Goal: Information Seeking & Learning: Learn about a topic

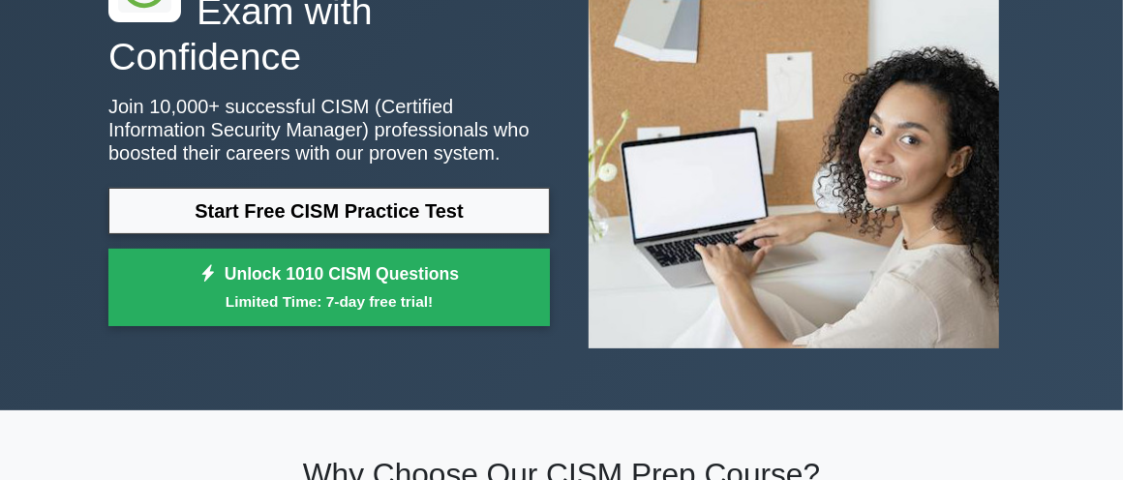
scroll to position [97, 0]
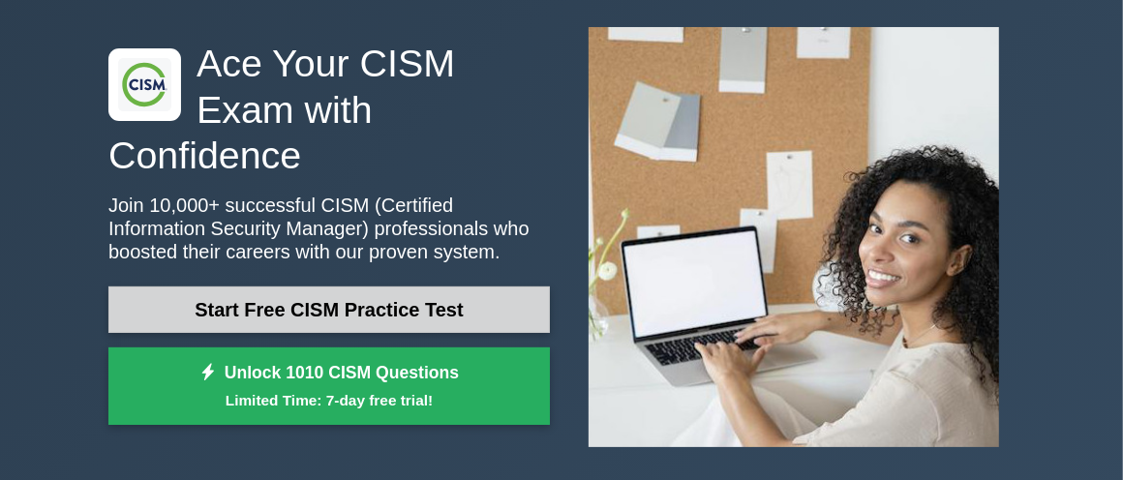
click at [291, 294] on link "Start Free CISM Practice Test" at bounding box center [328, 309] width 441 height 46
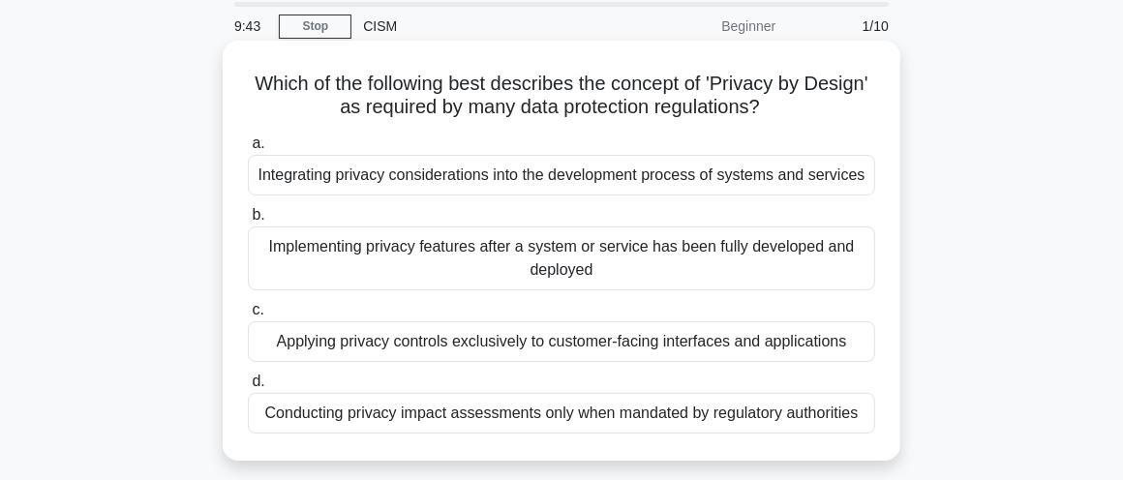
scroll to position [97, 0]
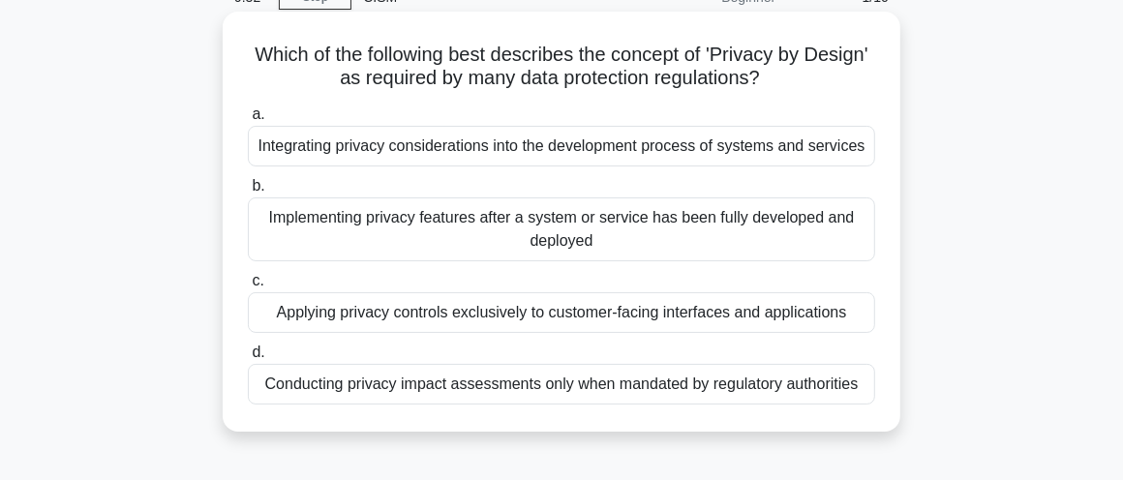
click at [644, 136] on div "Integrating privacy considerations into the development process of systems and …" at bounding box center [561, 146] width 627 height 41
click at [248, 121] on input "a. Integrating privacy considerations into the development process of systems a…" at bounding box center [248, 114] width 0 height 13
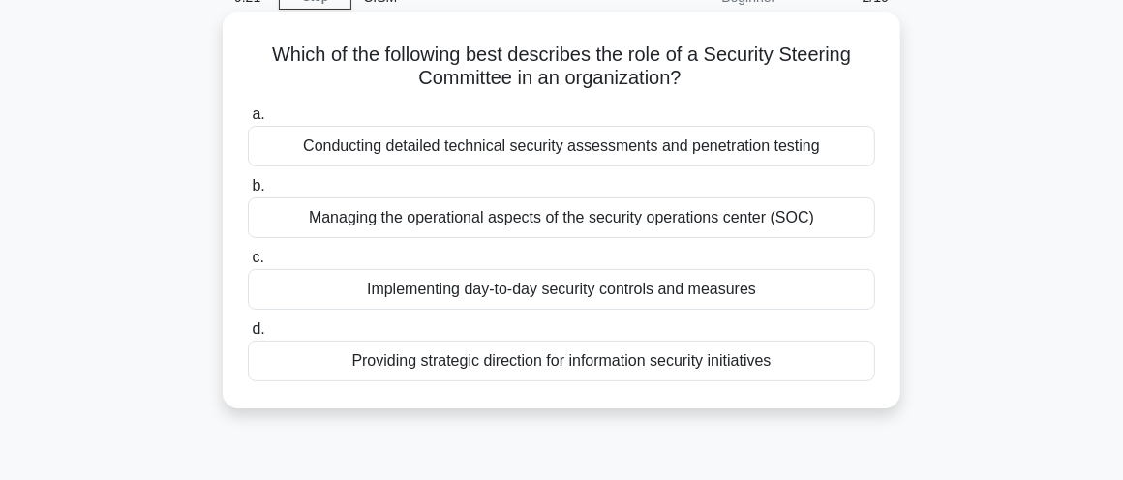
scroll to position [194, 0]
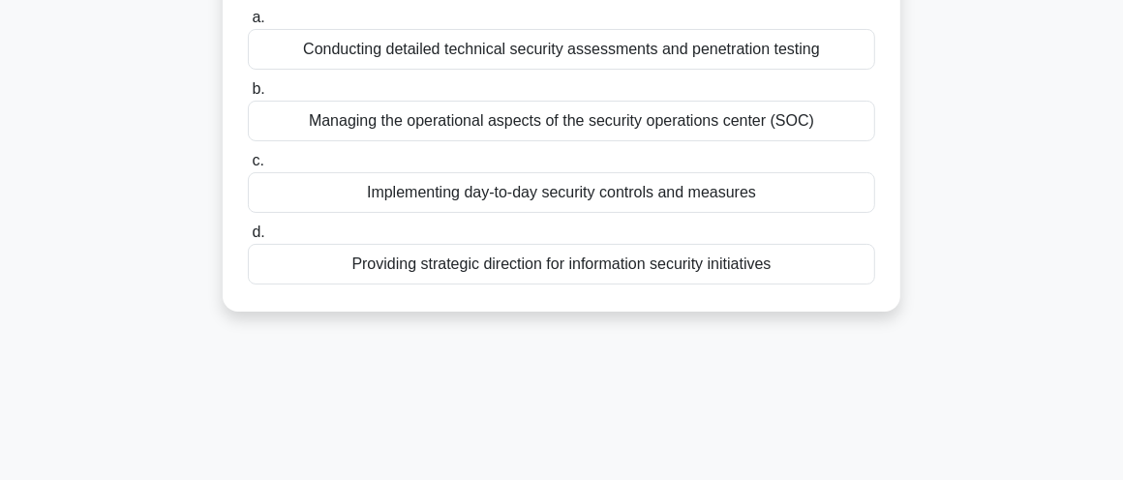
click at [635, 263] on div "Providing strategic direction for information security initiatives" at bounding box center [561, 264] width 627 height 41
click at [248, 239] on input "d. Providing strategic direction for information security initiatives" at bounding box center [248, 232] width 0 height 13
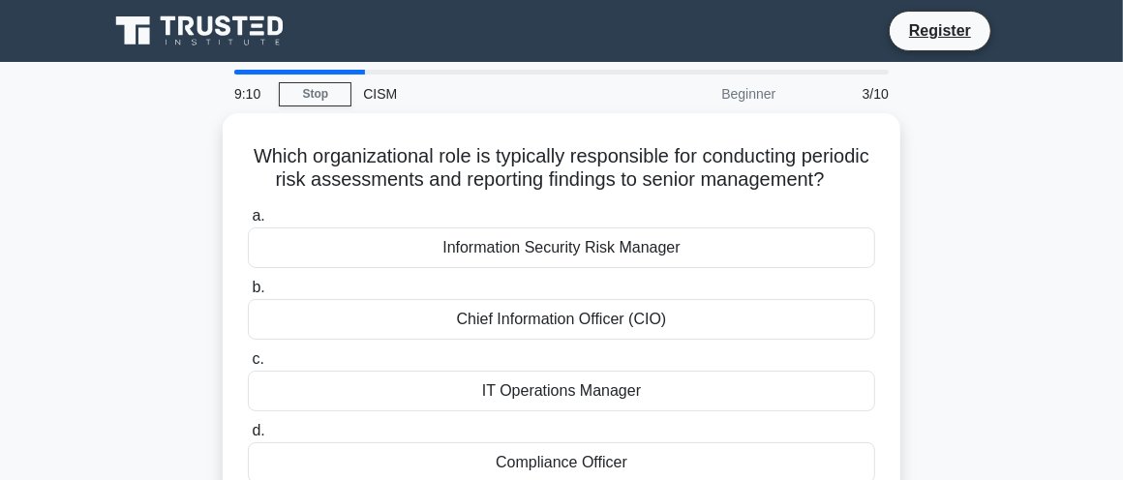
scroll to position [97, 0]
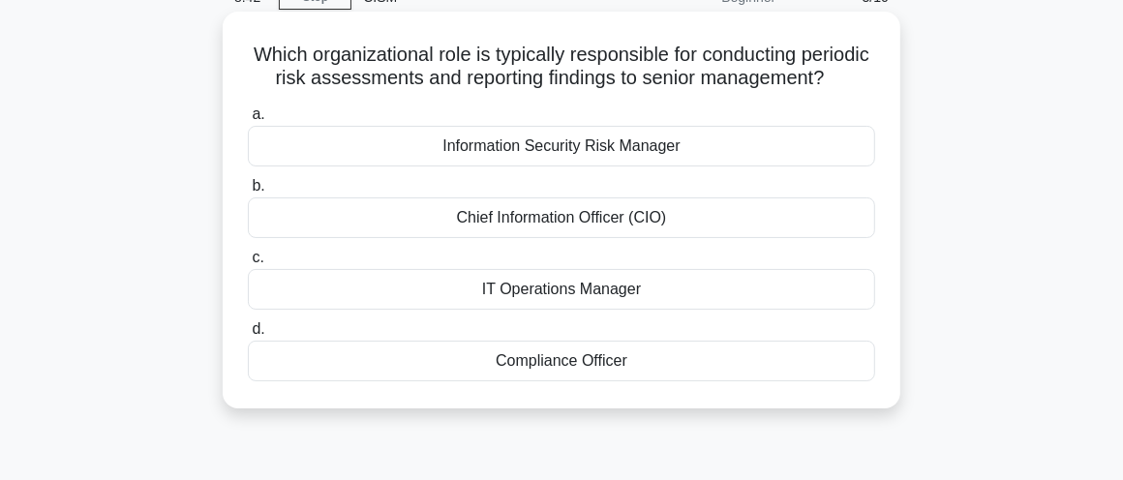
click at [600, 166] on div "Information Security Risk Manager" at bounding box center [561, 146] width 627 height 41
click at [248, 121] on input "a. Information Security Risk Manager" at bounding box center [248, 114] width 0 height 13
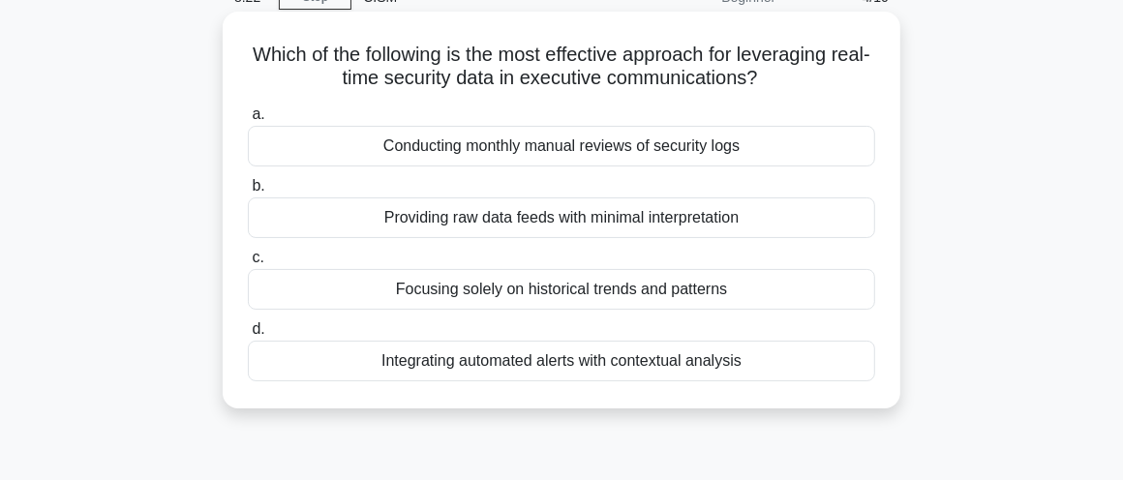
click at [609, 292] on div "Focusing solely on historical trends and patterns" at bounding box center [561, 289] width 627 height 41
click at [248, 264] on input "c. Focusing solely on historical trends and patterns" at bounding box center [248, 258] width 0 height 13
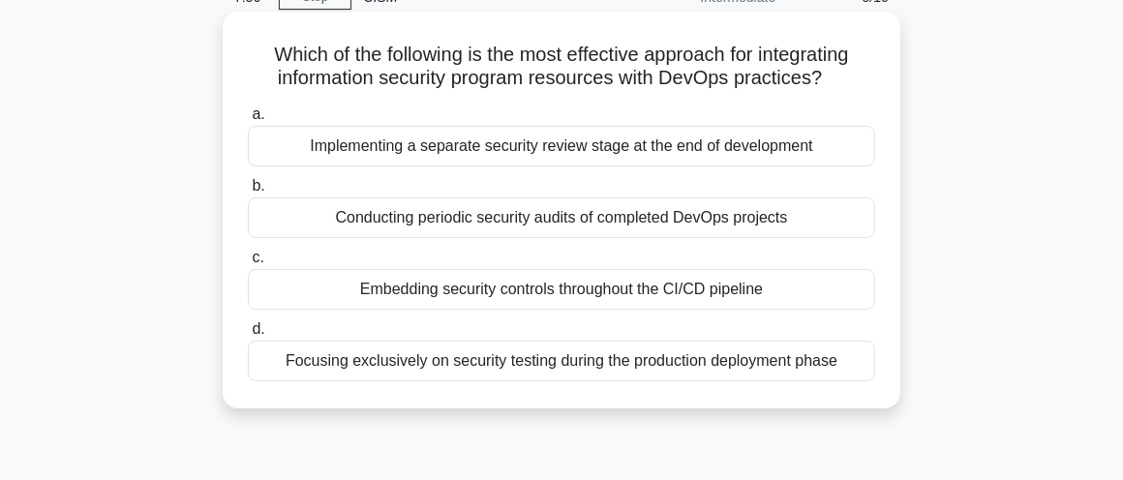
click at [531, 293] on div "Embedding security controls throughout the CI/CD pipeline" at bounding box center [561, 289] width 627 height 41
click at [248, 264] on input "c. Embedding security controls throughout the CI/CD pipeline" at bounding box center [248, 258] width 0 height 13
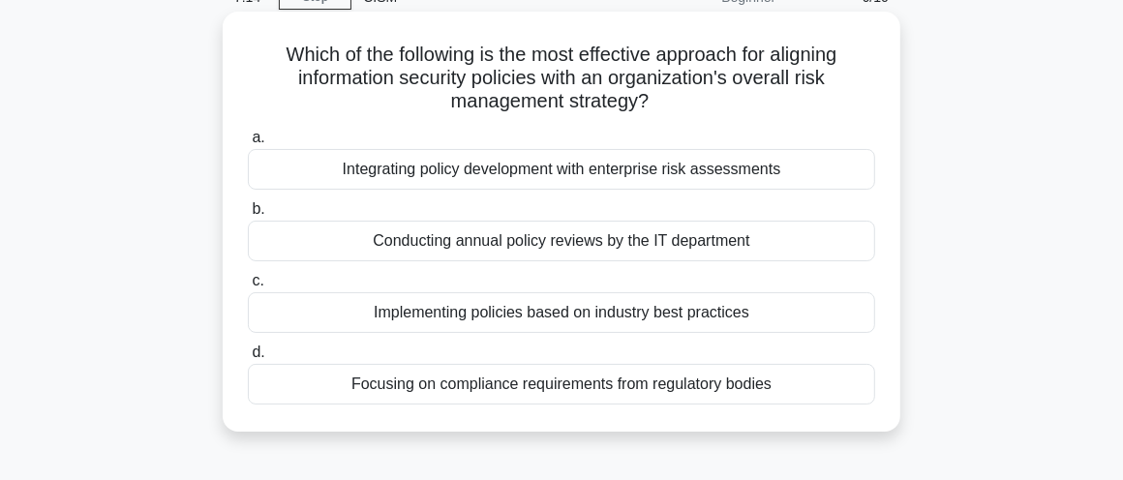
click at [614, 178] on div "Integrating policy development with enterprise risk assessments" at bounding box center [561, 169] width 627 height 41
click at [248, 144] on input "a. Integrating policy development with enterprise risk assessments" at bounding box center [248, 138] width 0 height 13
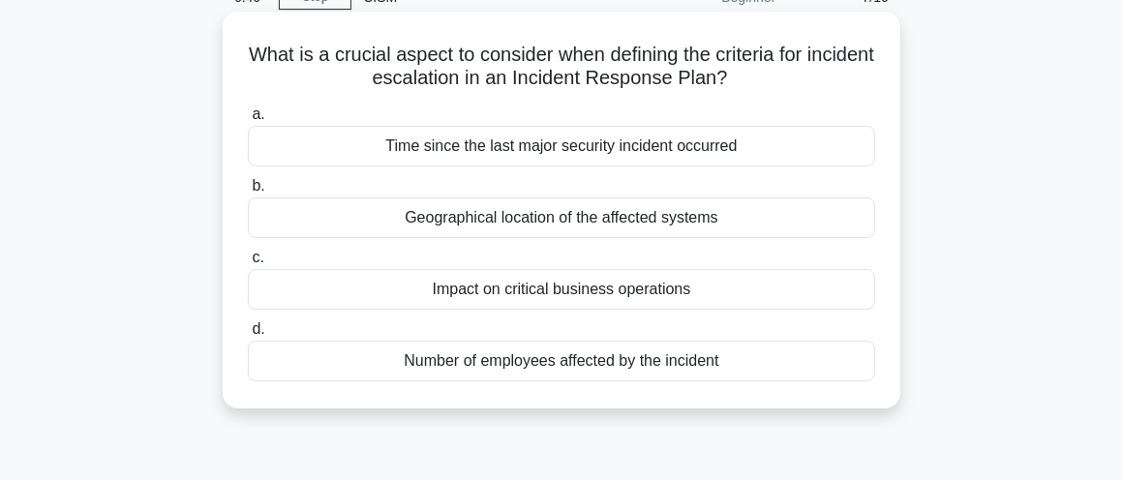
click at [602, 286] on div "Impact on critical business operations" at bounding box center [561, 289] width 627 height 41
click at [248, 264] on input "c. Impact on critical business operations" at bounding box center [248, 258] width 0 height 13
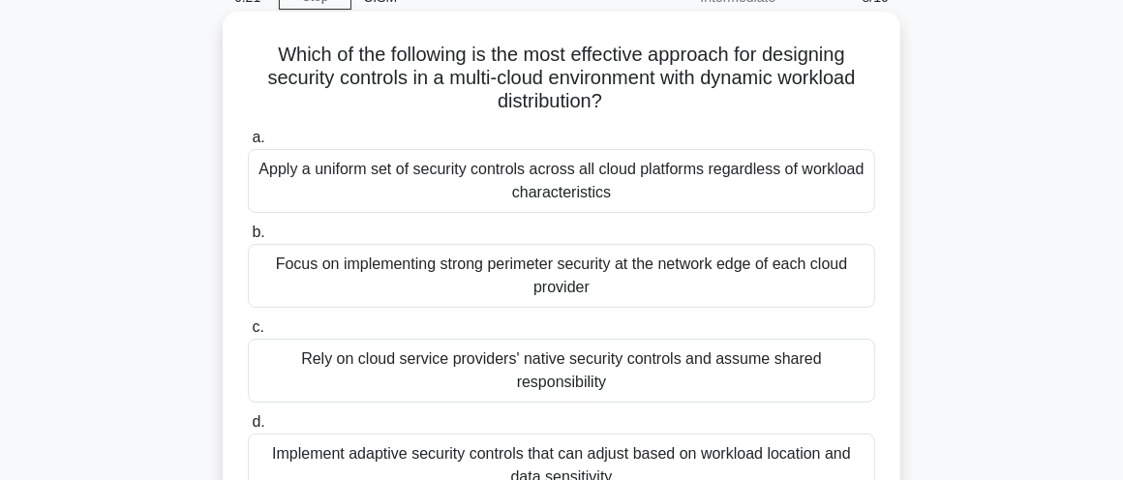
click at [542, 453] on div "Implement adaptive security controls that can adjust based on workload location…" at bounding box center [561, 466] width 627 height 64
click at [248, 429] on input "d. Implement adaptive security controls that can adjust based on workload locat…" at bounding box center [248, 422] width 0 height 13
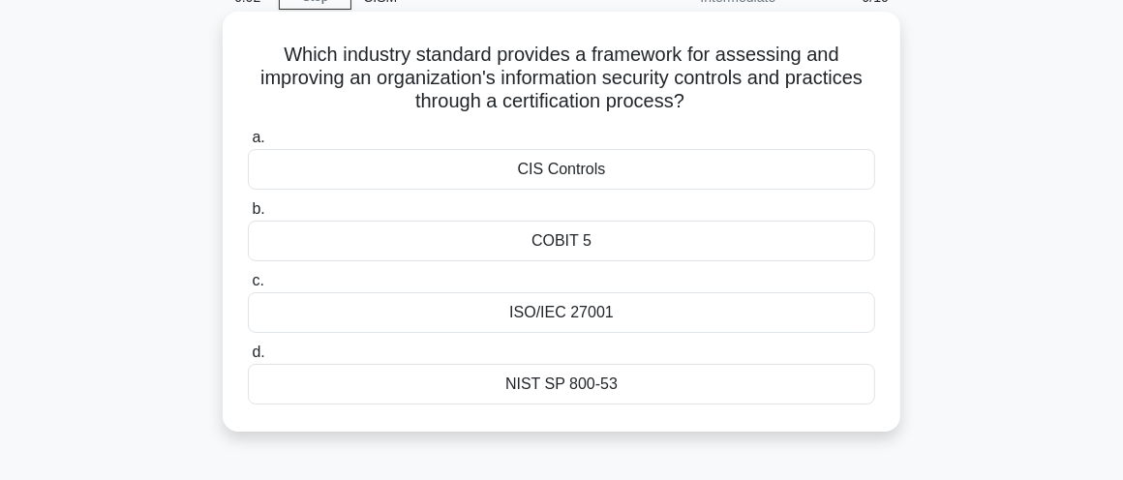
click at [656, 328] on div "ISO/IEC 27001" at bounding box center [561, 312] width 627 height 41
click at [248, 287] on input "c. ISO/IEC 27001" at bounding box center [248, 281] width 0 height 13
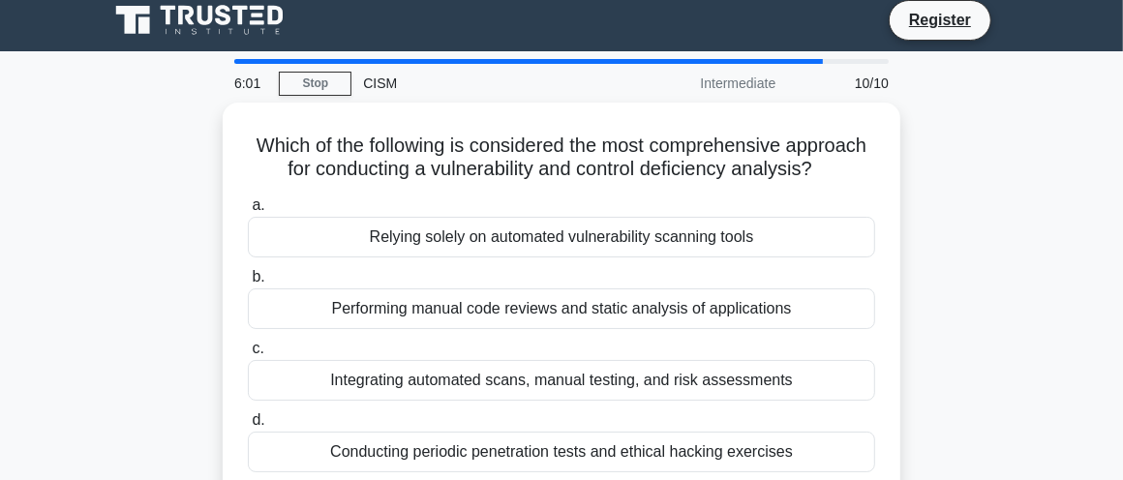
scroll to position [0, 0]
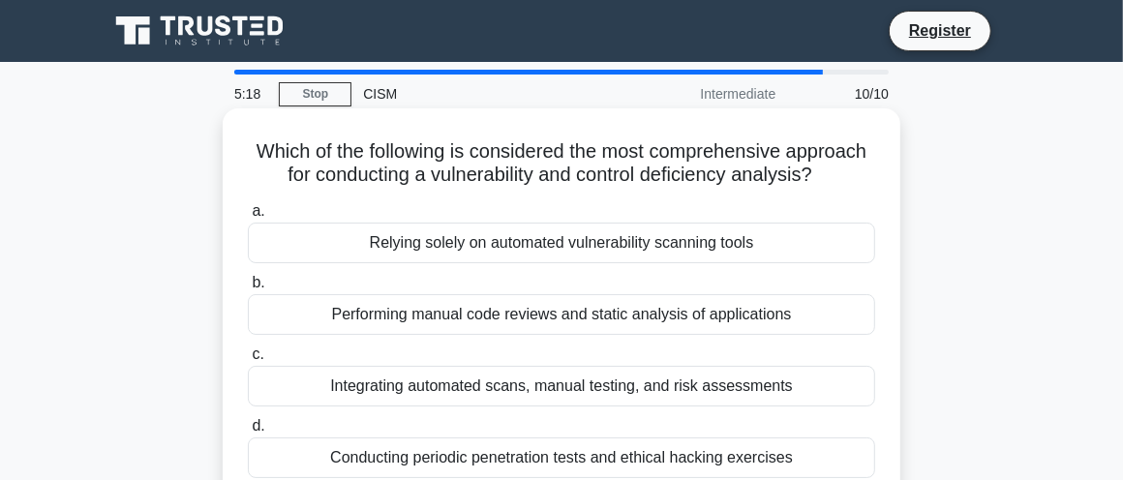
click at [667, 374] on div "Integrating automated scans, manual testing, and risk assessments" at bounding box center [561, 386] width 627 height 41
click at [248, 361] on input "c. Integrating automated scans, manual testing, and risk assessments" at bounding box center [248, 354] width 0 height 13
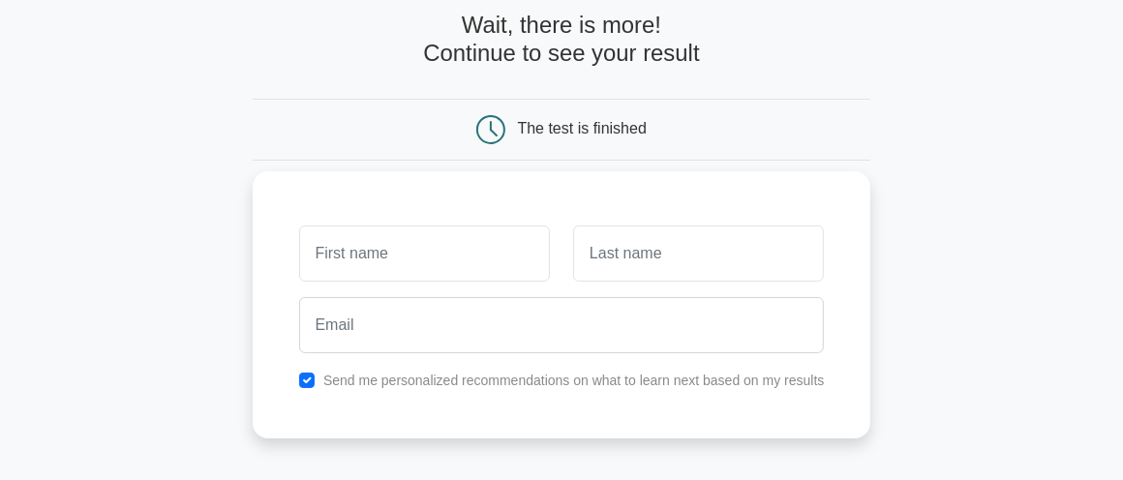
click at [432, 242] on input "text" at bounding box center [424, 254] width 251 height 56
type input "teeraprot"
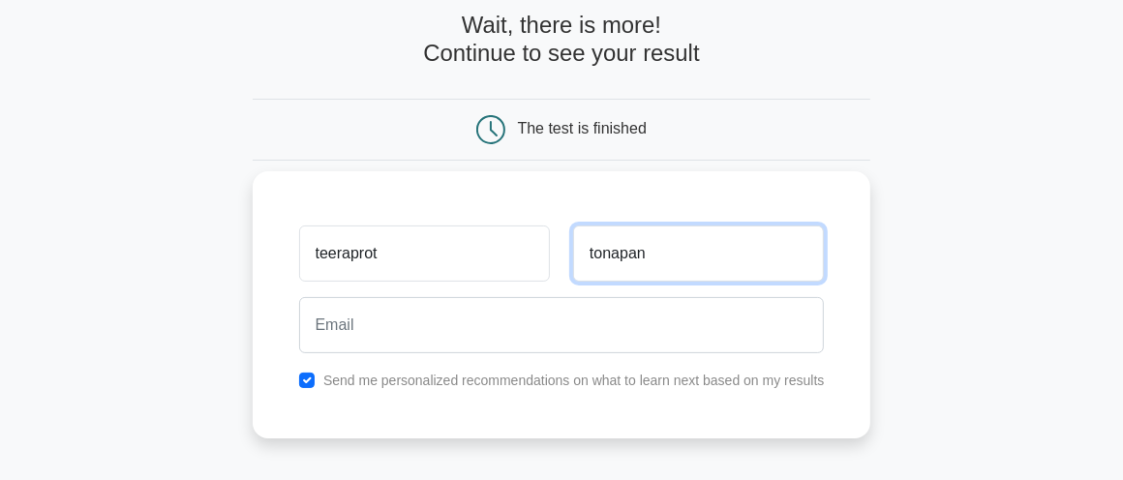
type input "tonapan"
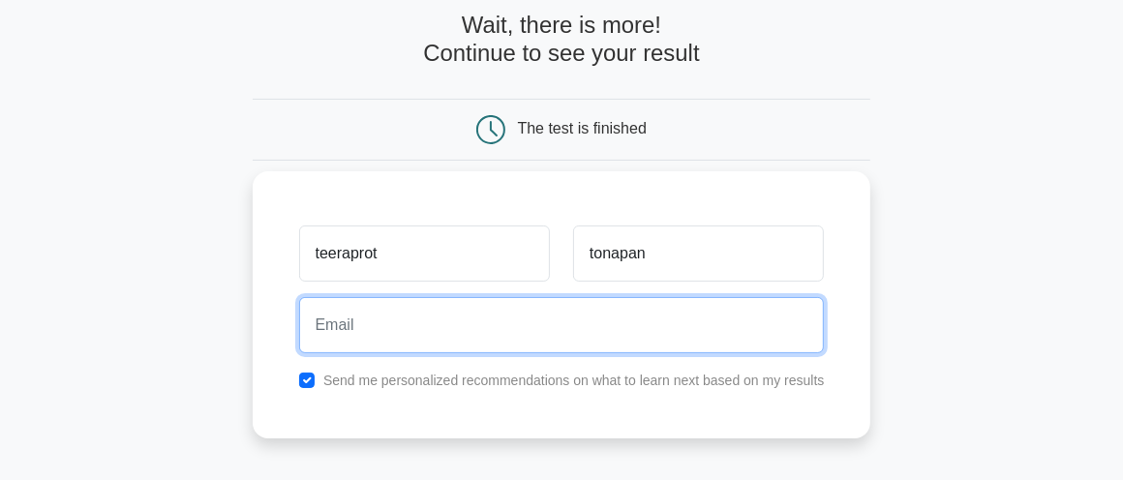
type input "T"
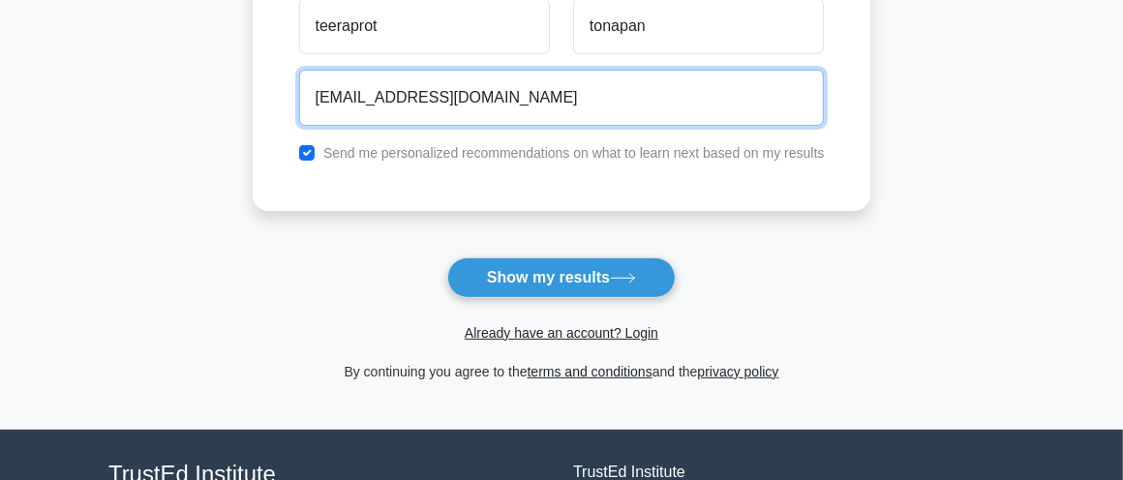
scroll to position [484, 0]
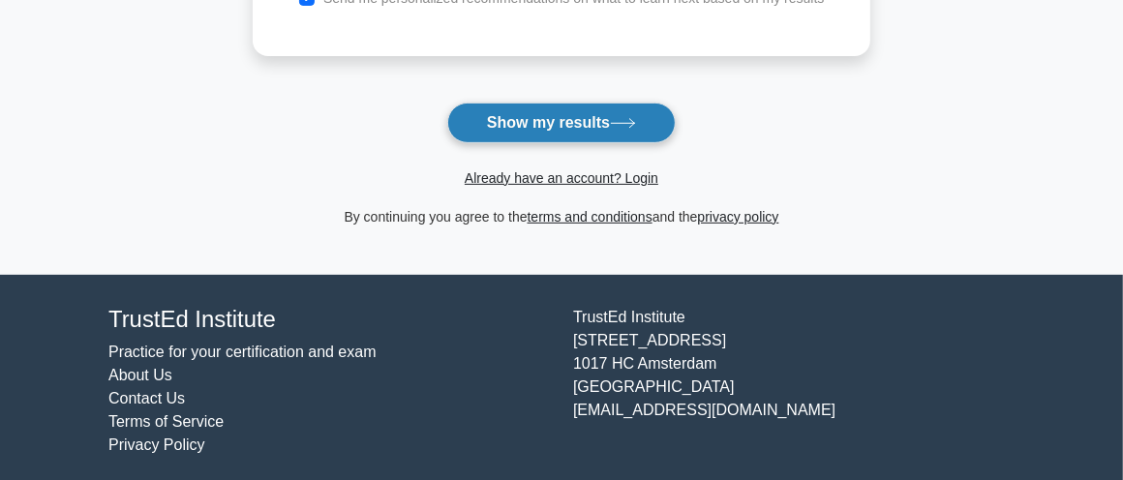
type input "teeraprot.tonapan@se.com"
click at [592, 110] on button "Show my results" at bounding box center [561, 123] width 228 height 41
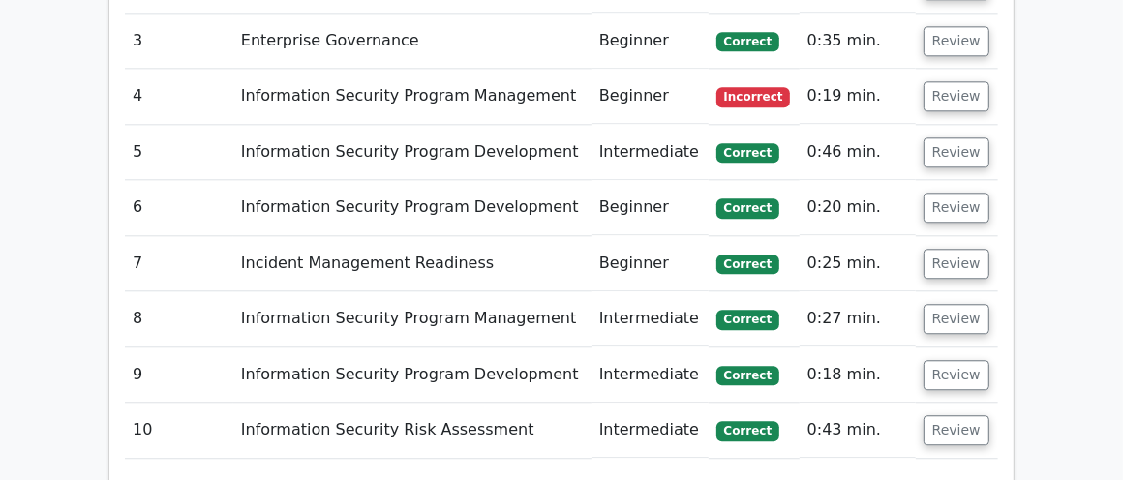
scroll to position [2807, 0]
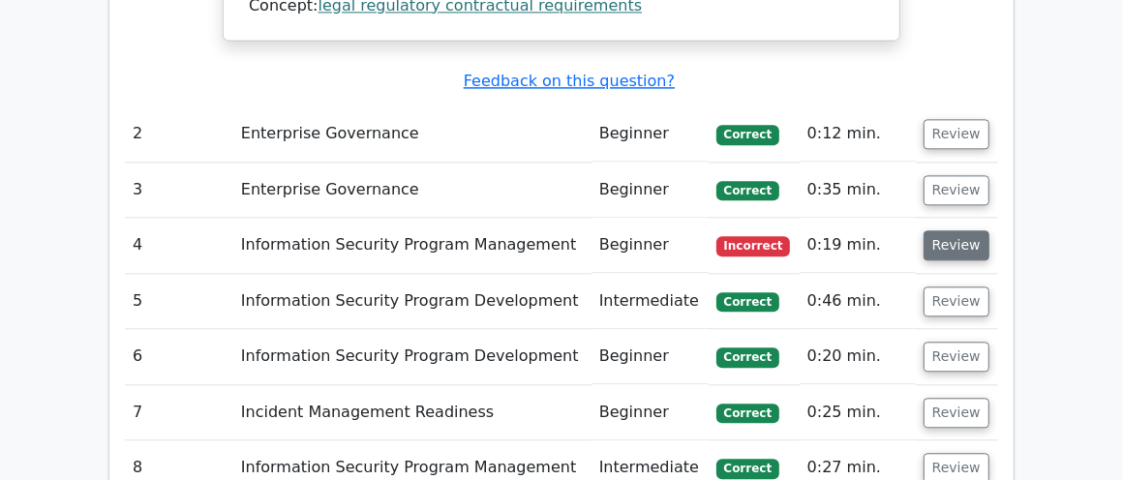
click at [954, 230] on button "Review" at bounding box center [956, 245] width 66 height 30
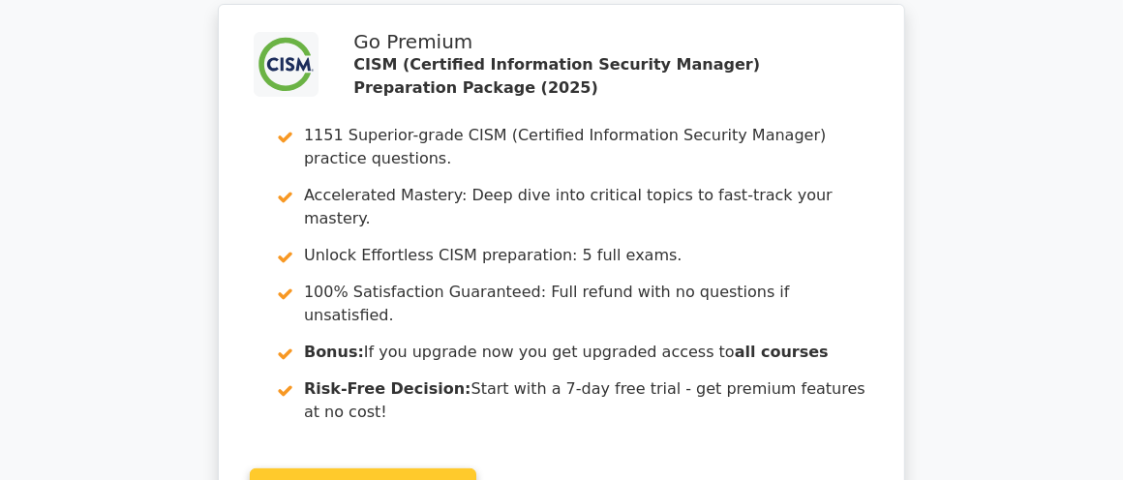
scroll to position [4743, 0]
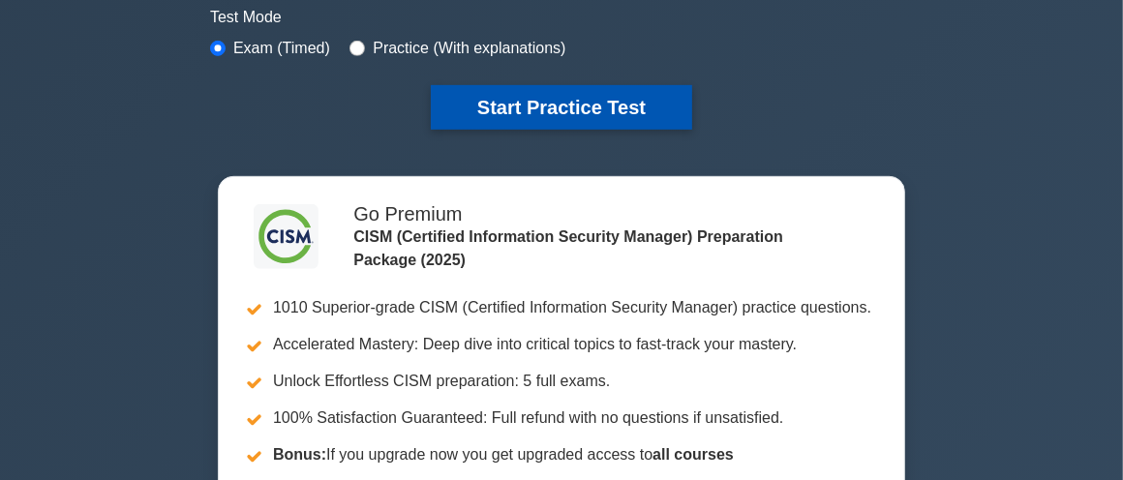
scroll to position [484, 0]
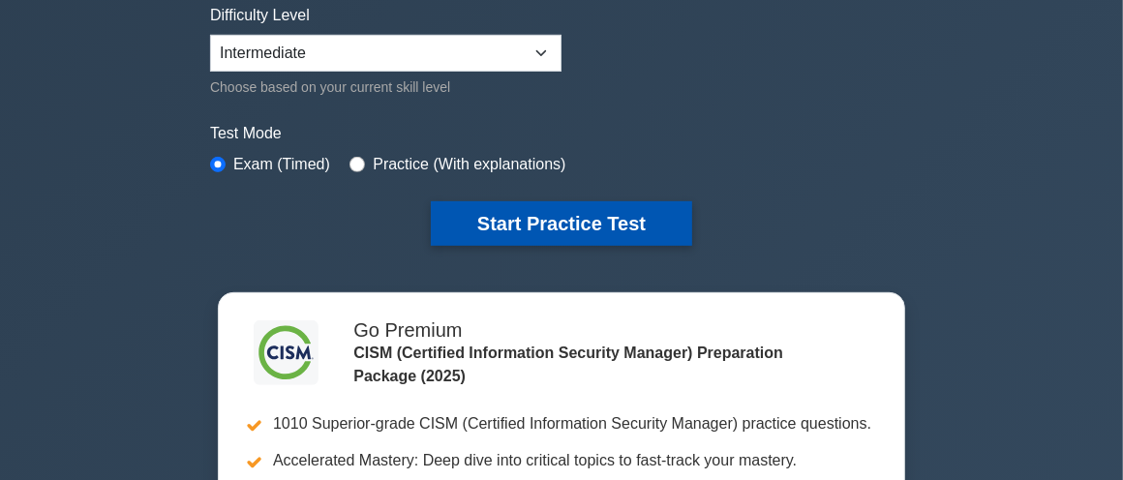
click at [576, 221] on button "Start Practice Test" at bounding box center [561, 223] width 261 height 45
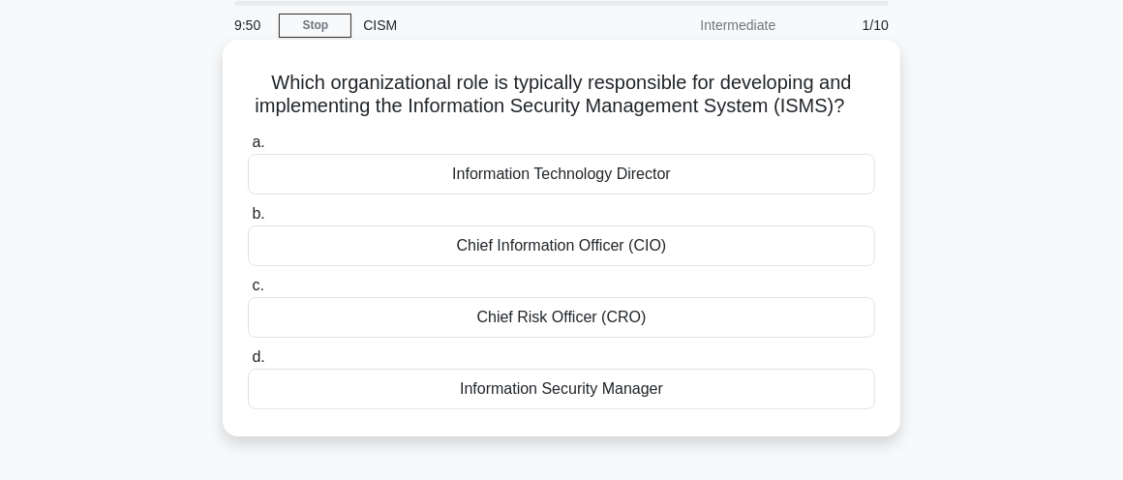
scroll to position [97, 0]
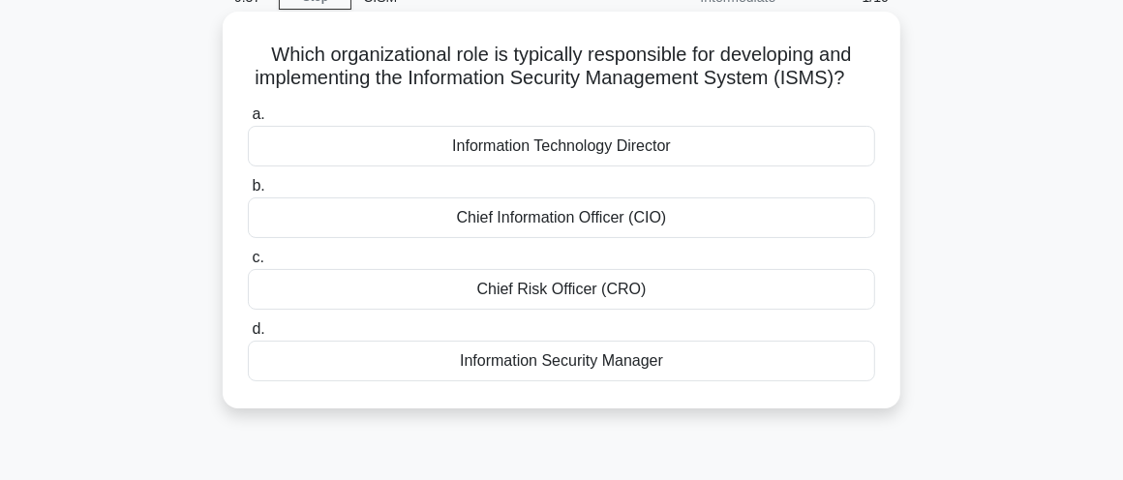
click at [588, 381] on div "Information Security Manager" at bounding box center [561, 361] width 627 height 41
click at [248, 336] on input "d. Information Security Manager" at bounding box center [248, 329] width 0 height 13
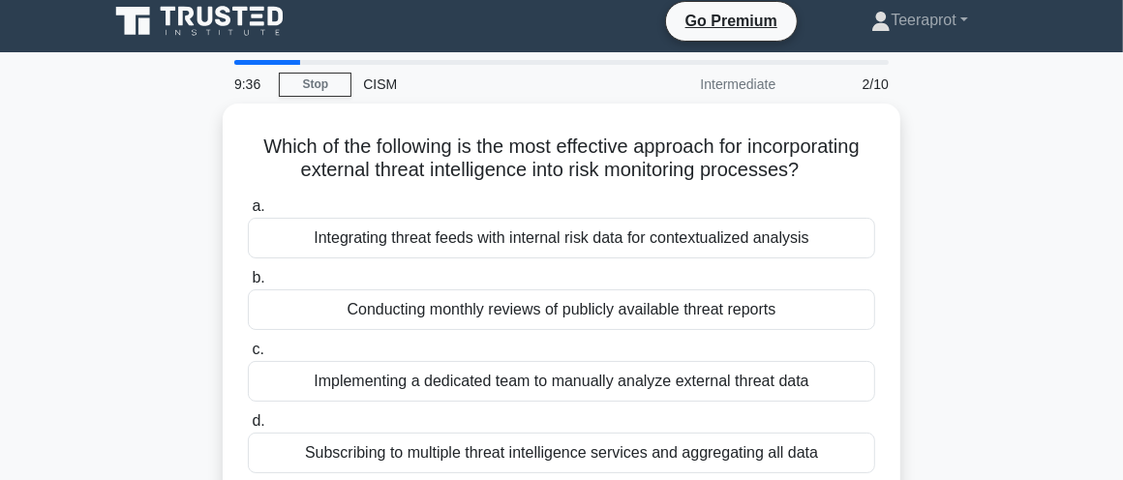
scroll to position [0, 0]
